Goal: Task Accomplishment & Management: Manage account settings

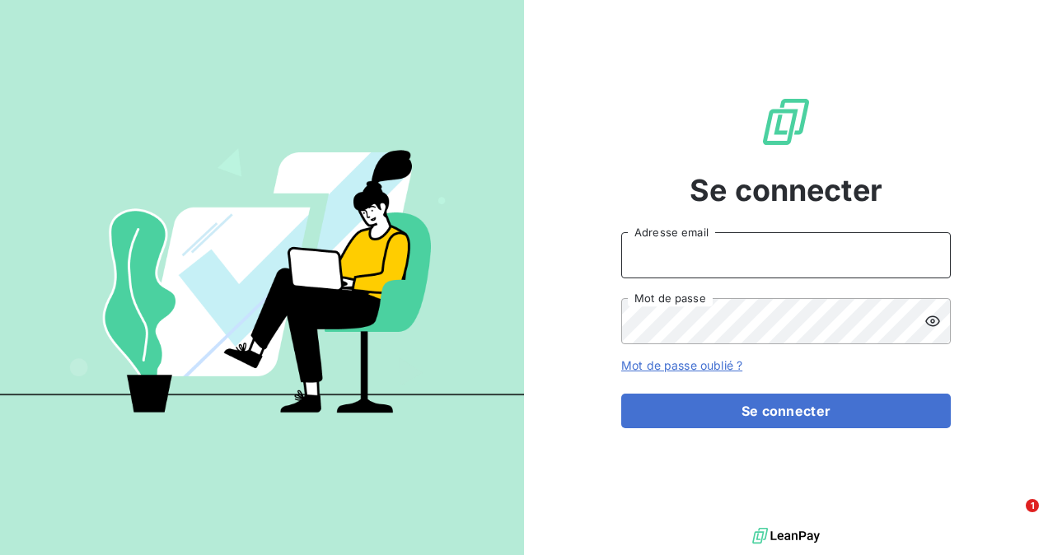
type input "[PERSON_NAME][EMAIL_ADDRESS][DOMAIN_NAME]"
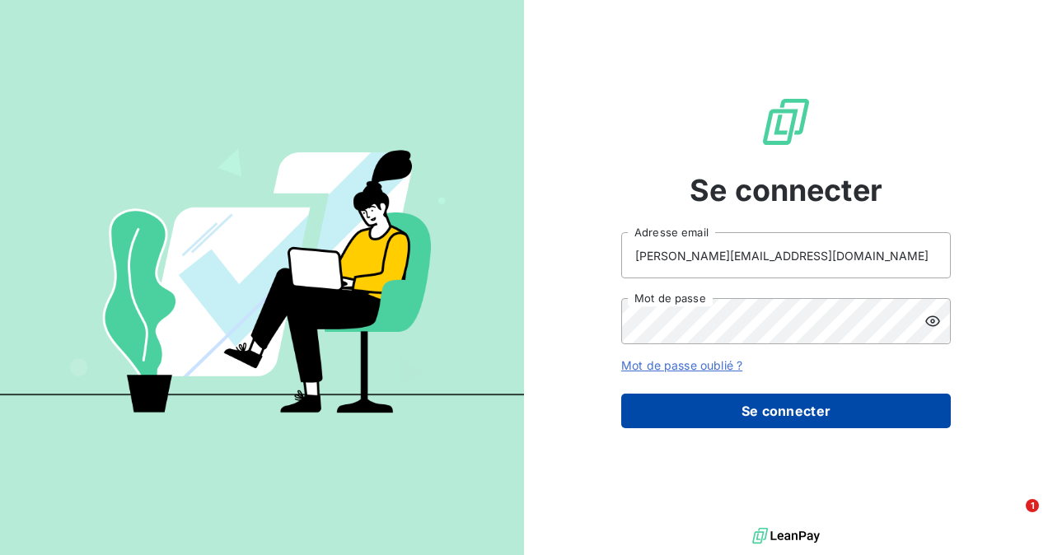
click at [786, 417] on button "Se connecter" at bounding box center [786, 411] width 330 height 35
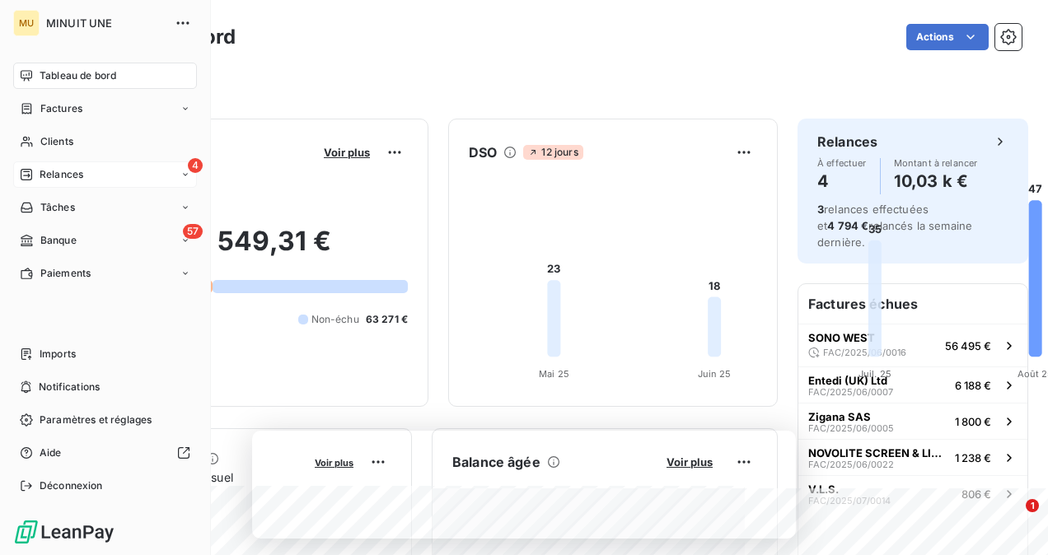
click at [40, 172] on span "Relances" at bounding box center [62, 174] width 44 height 15
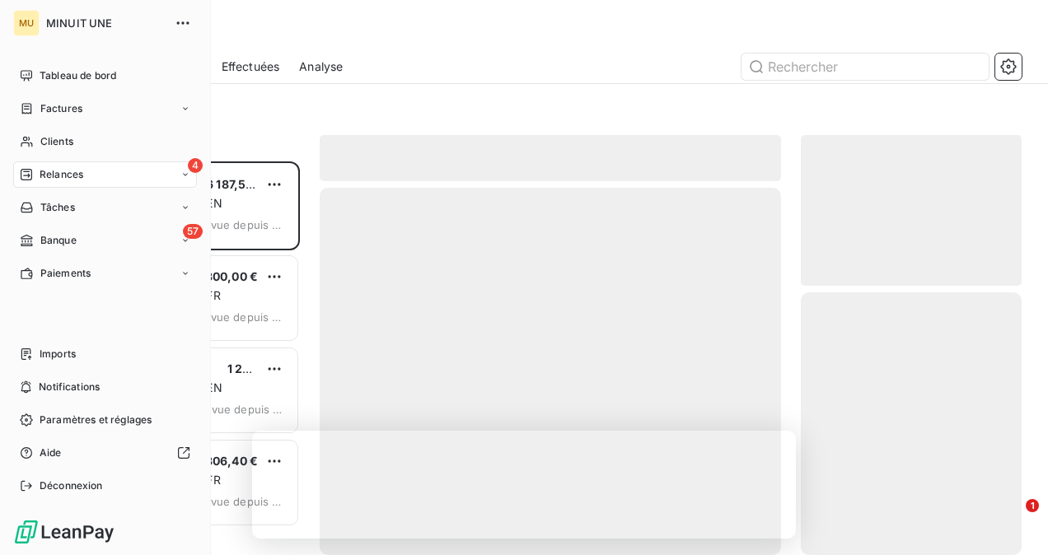
scroll to position [381, 208]
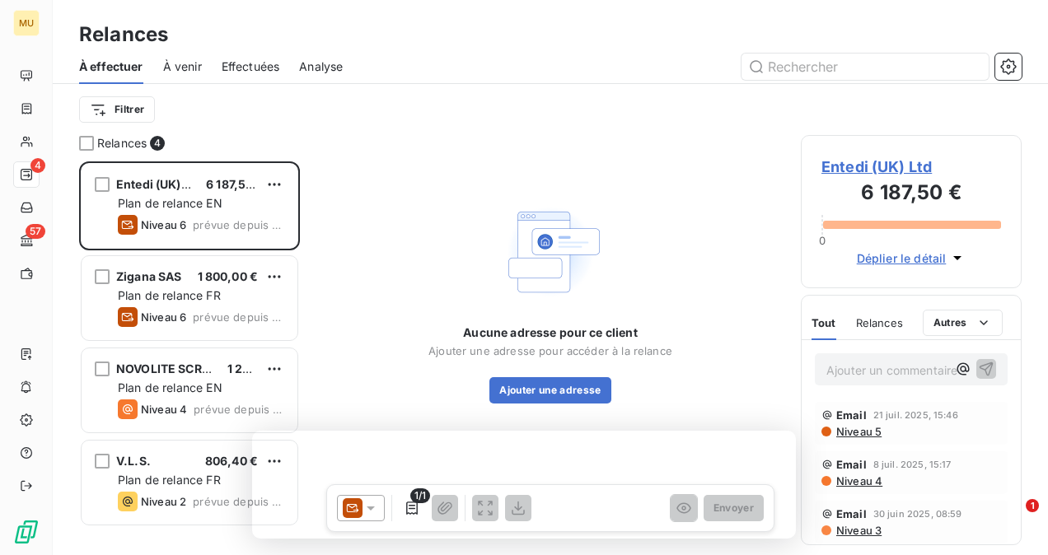
click at [180, 59] on span "À venir" at bounding box center [182, 67] width 39 height 16
